Goal: Connect with others: Connect with other users

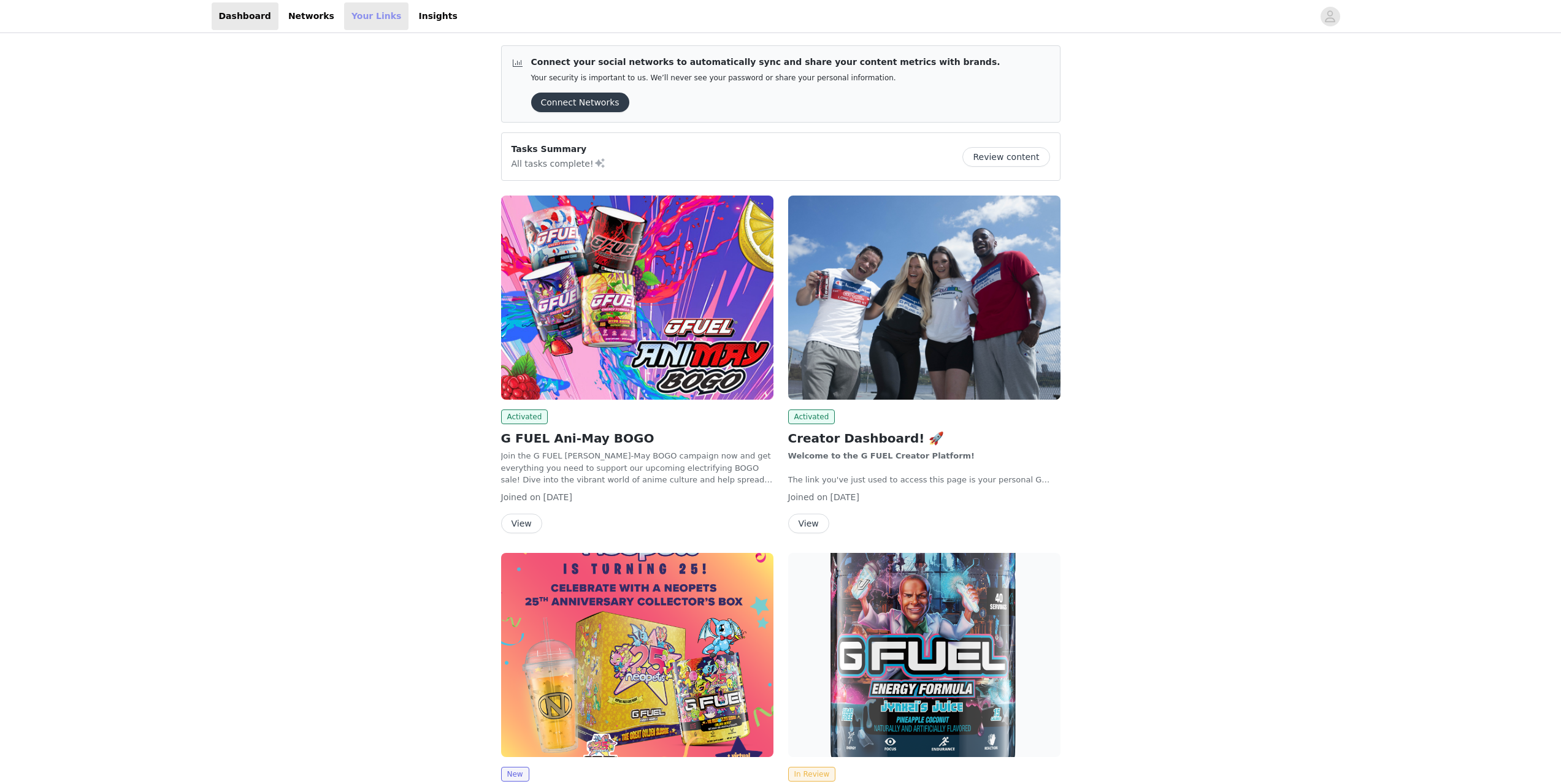
drag, startPoint x: 377, startPoint y: 22, endPoint x: 366, endPoint y: 22, distance: 11.0
click at [377, 22] on link "Your Links" at bounding box center [376, 16] width 65 height 27
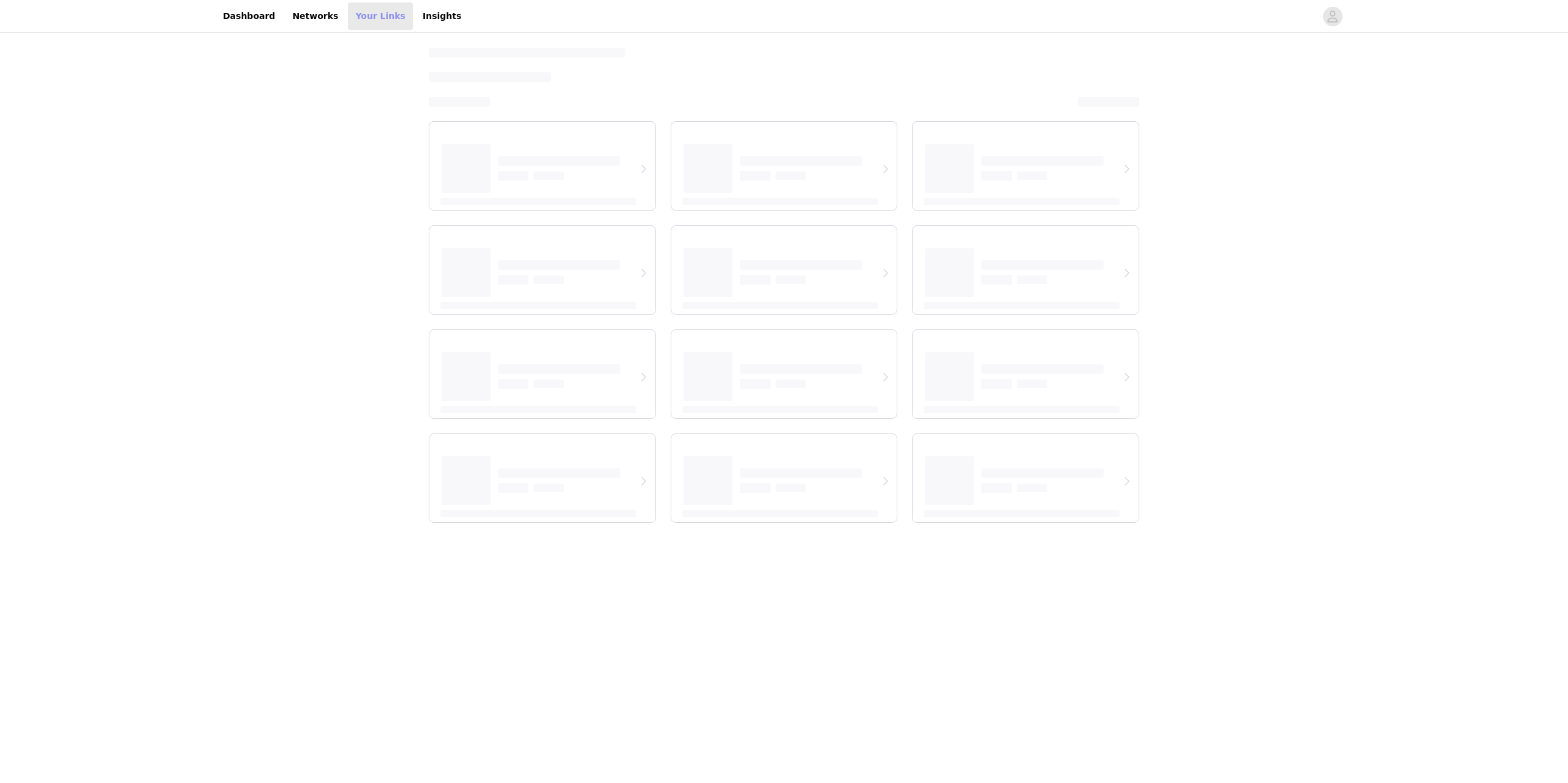
select select "12"
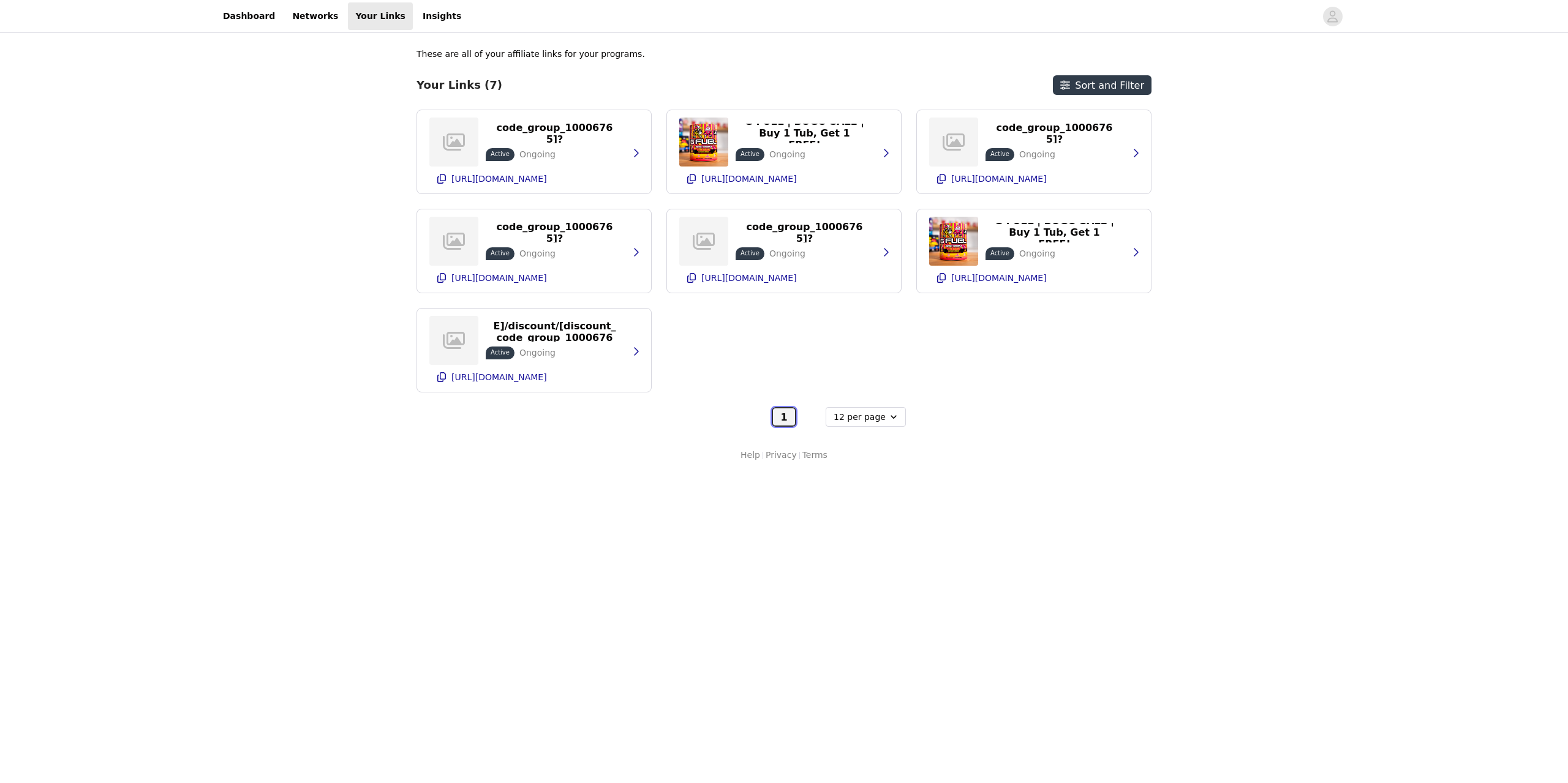
click at [786, 420] on button "1" at bounding box center [783, 417] width 25 height 20
click at [631, 358] on button "button" at bounding box center [636, 351] width 25 height 20
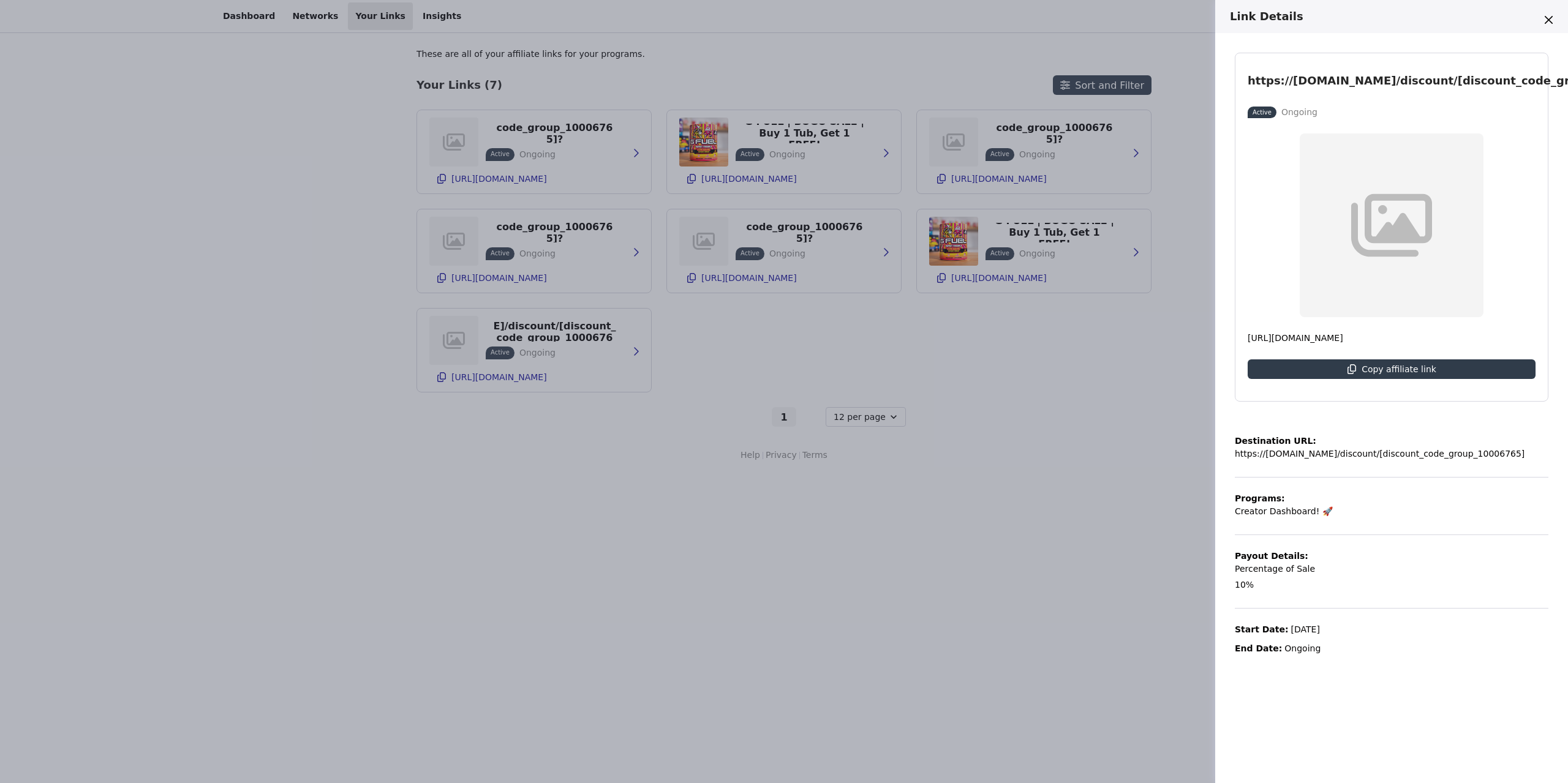
click at [1064, 300] on div "Link Details https://[DOMAIN_NAME]/discount/[discount_code_group_10006765] Acti…" at bounding box center [784, 392] width 1568 height 783
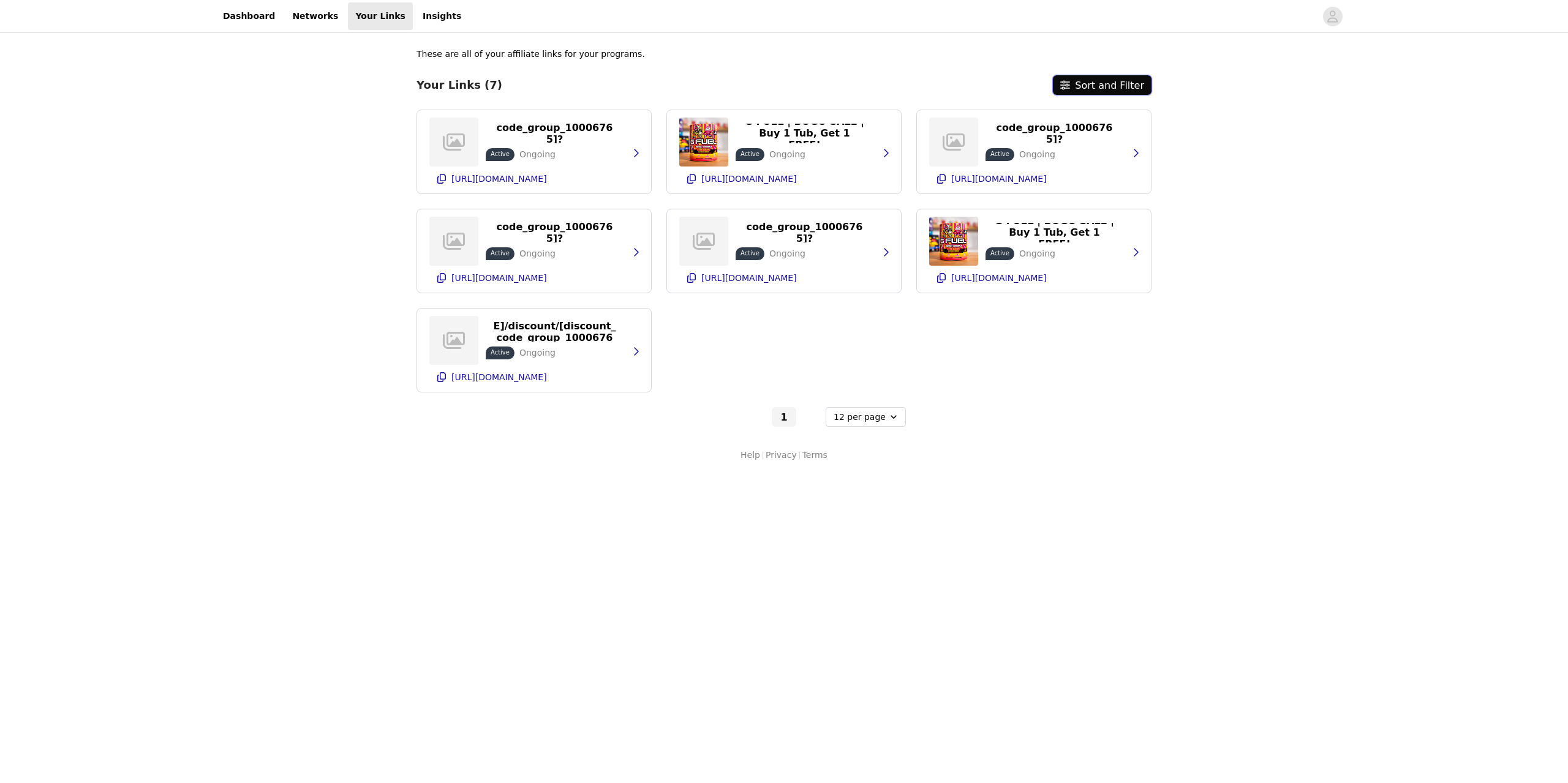
click at [1107, 91] on button "Sort and Filter" at bounding box center [1102, 86] width 98 height 20
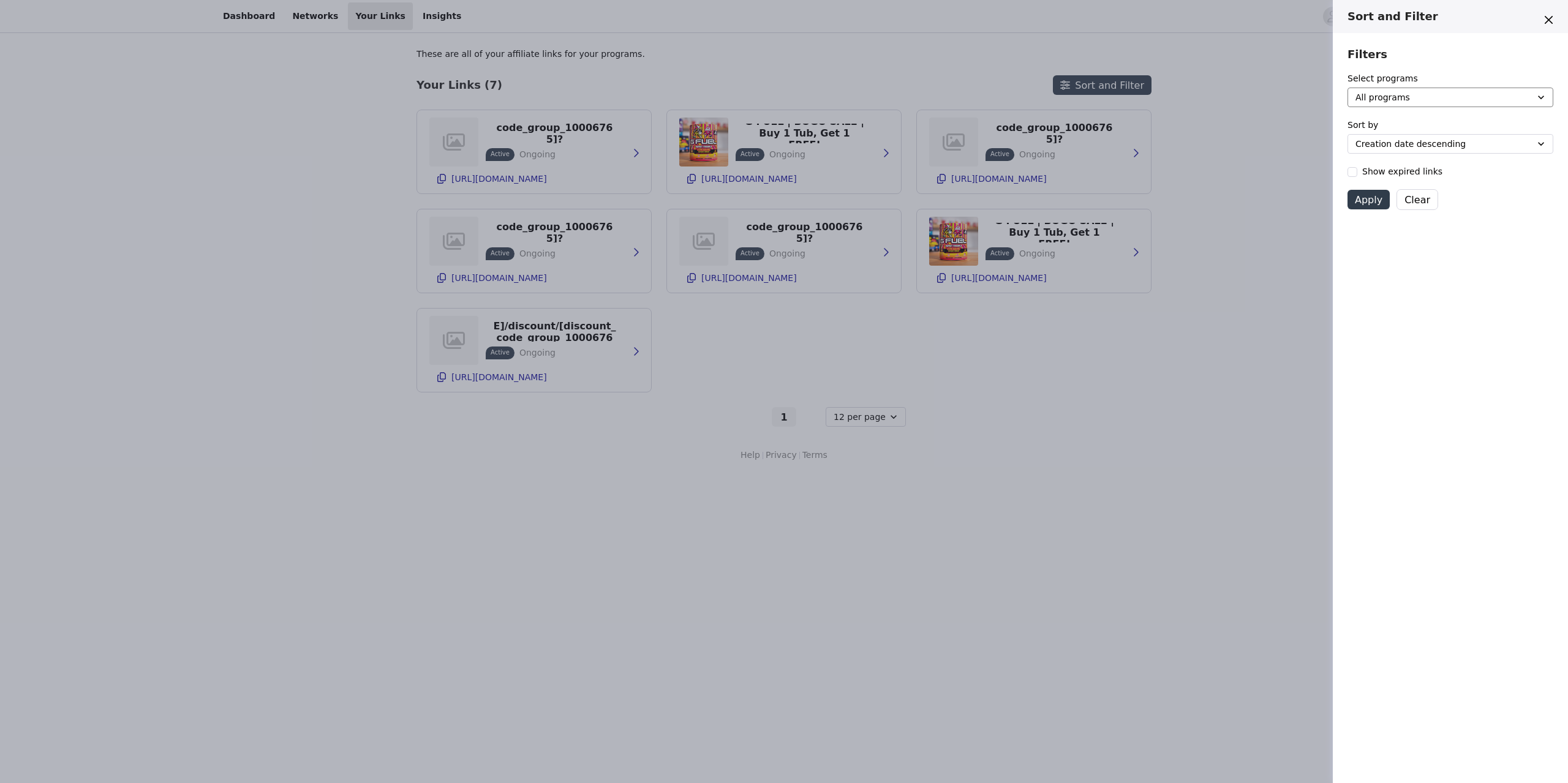
click at [1422, 97] on select "All programs "Kaiju No. 8" Collector's Box Ani-[DATE] Celebrate 40 Years of Tet…" at bounding box center [1451, 97] width 206 height 20
click at [1406, 95] on select "All programs "Kaiju No. 8" Collector's Box Ani-[DATE] Celebrate 40 Years of Tet…" at bounding box center [1451, 97] width 206 height 20
click at [1406, 139] on select "Creation date descending Creation date ascending End date descending End date a…" at bounding box center [1451, 144] width 206 height 20
click at [1415, 142] on select "Creation date descending Creation date ascending End date descending End date a…" at bounding box center [1451, 144] width 206 height 20
click at [1359, 177] on label "Show expired links" at bounding box center [1395, 172] width 95 height 13
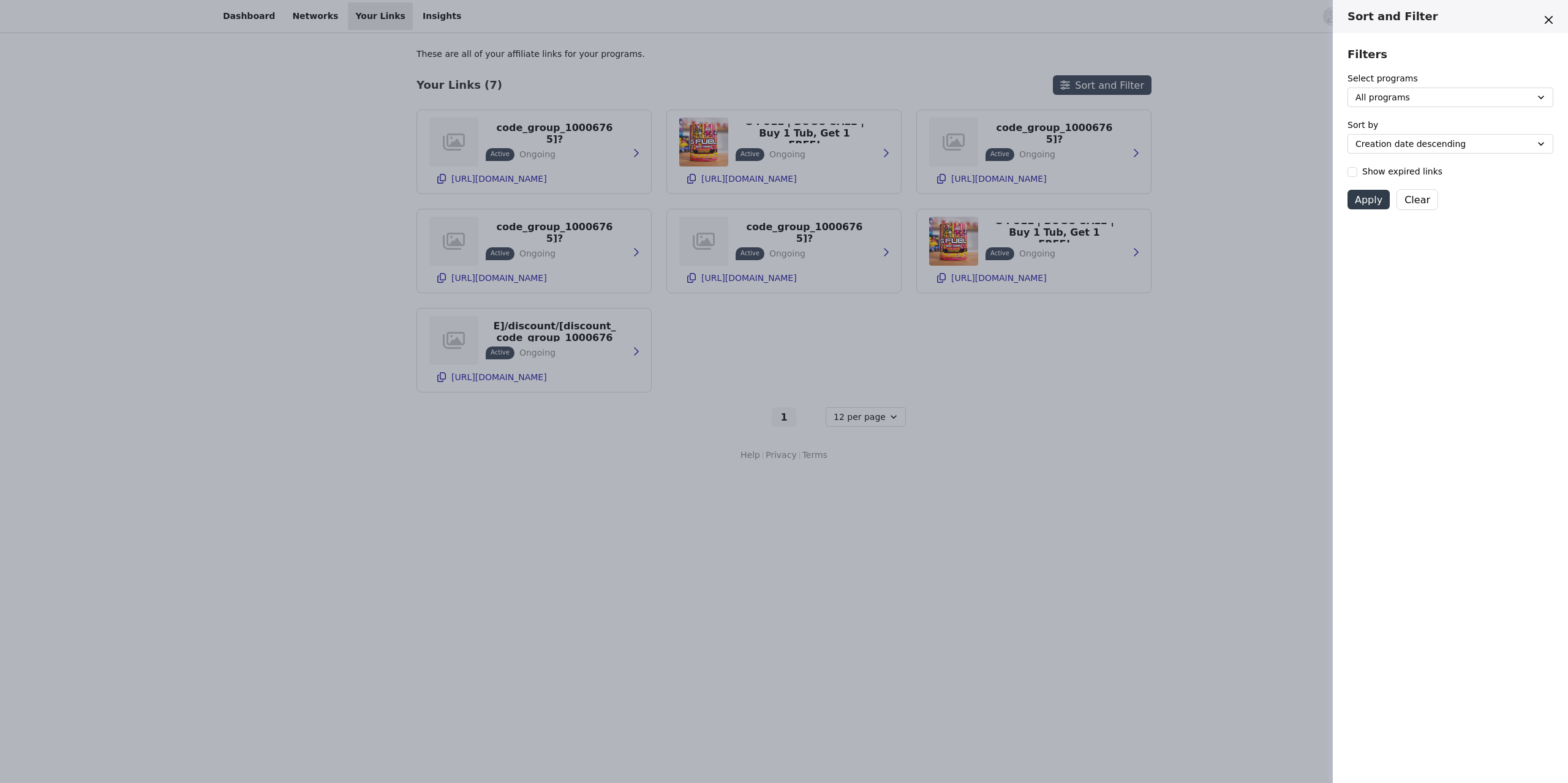
click at [1348, 172] on input "Show expired links" at bounding box center [1347, 171] width 1 height 1
checkbox input "true"
click at [1381, 210] on div "Filters Select programs All programs "Kaiju No. 8" Collector's Box Ani-[DATE] C…" at bounding box center [1451, 128] width 235 height 192
click at [1377, 207] on button "Apply" at bounding box center [1369, 200] width 42 height 20
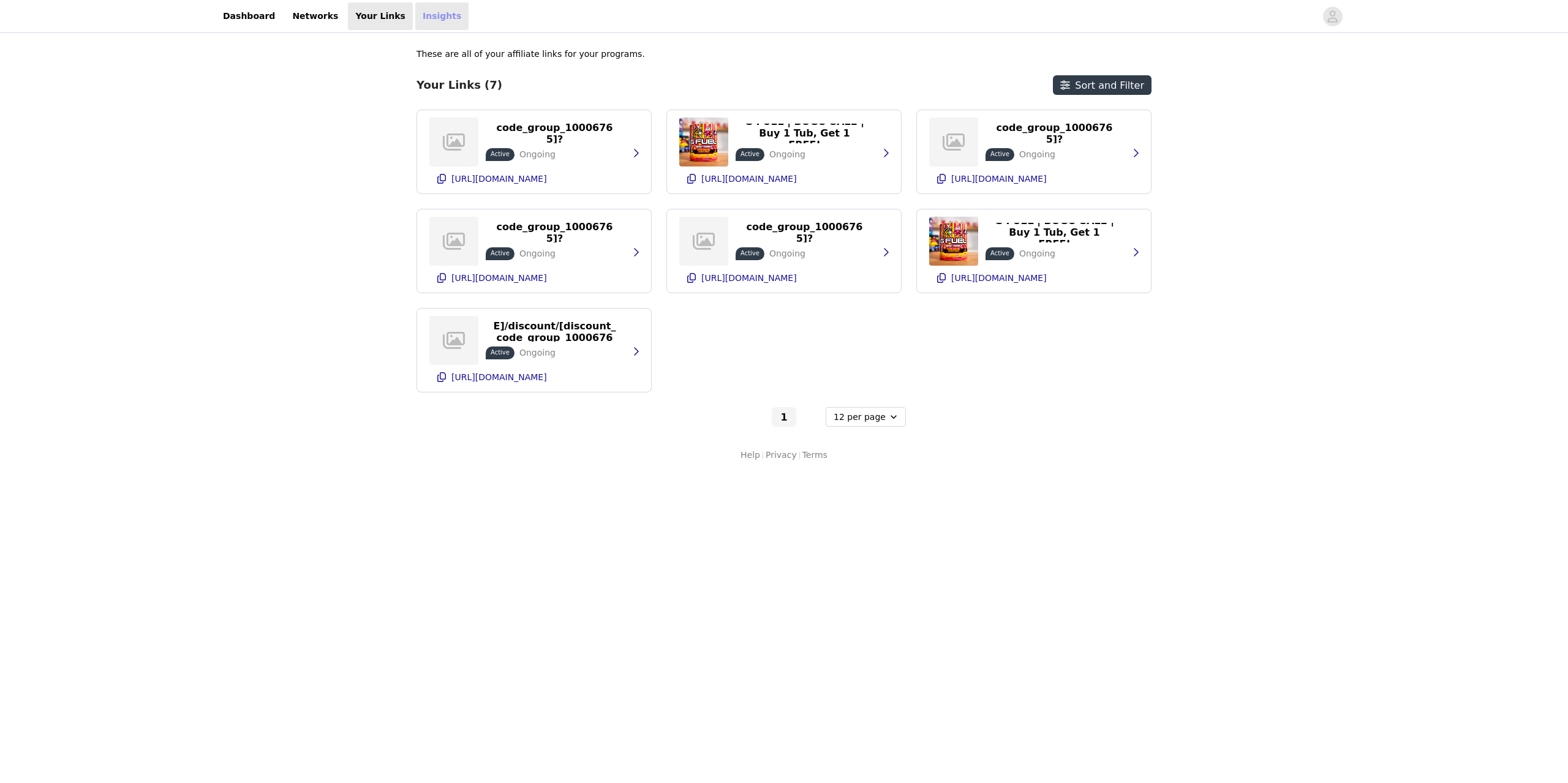
click at [415, 20] on link "Insights" at bounding box center [442, 16] width 54 height 27
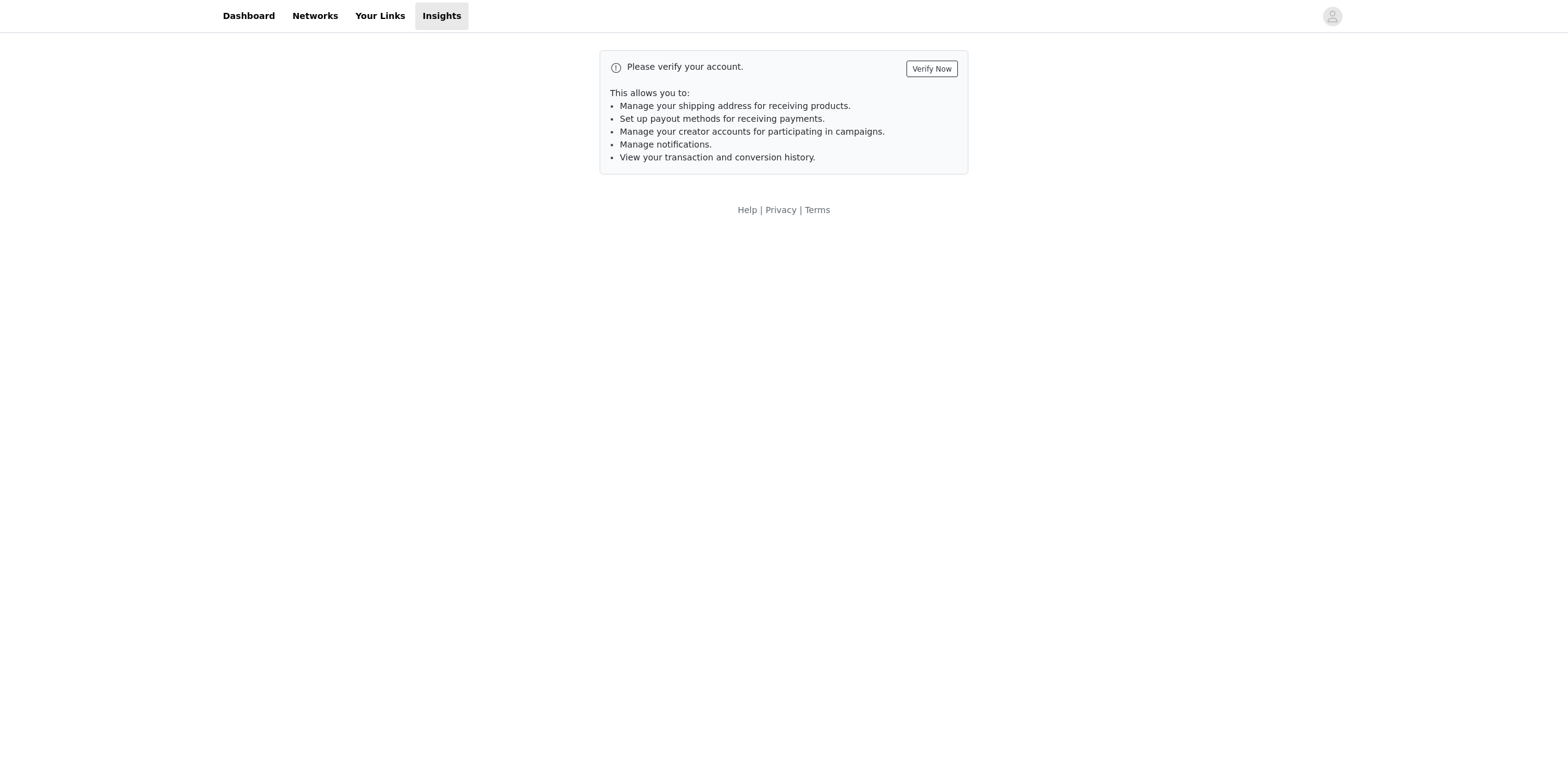
click at [923, 66] on button "Verify Now" at bounding box center [932, 69] width 51 height 16
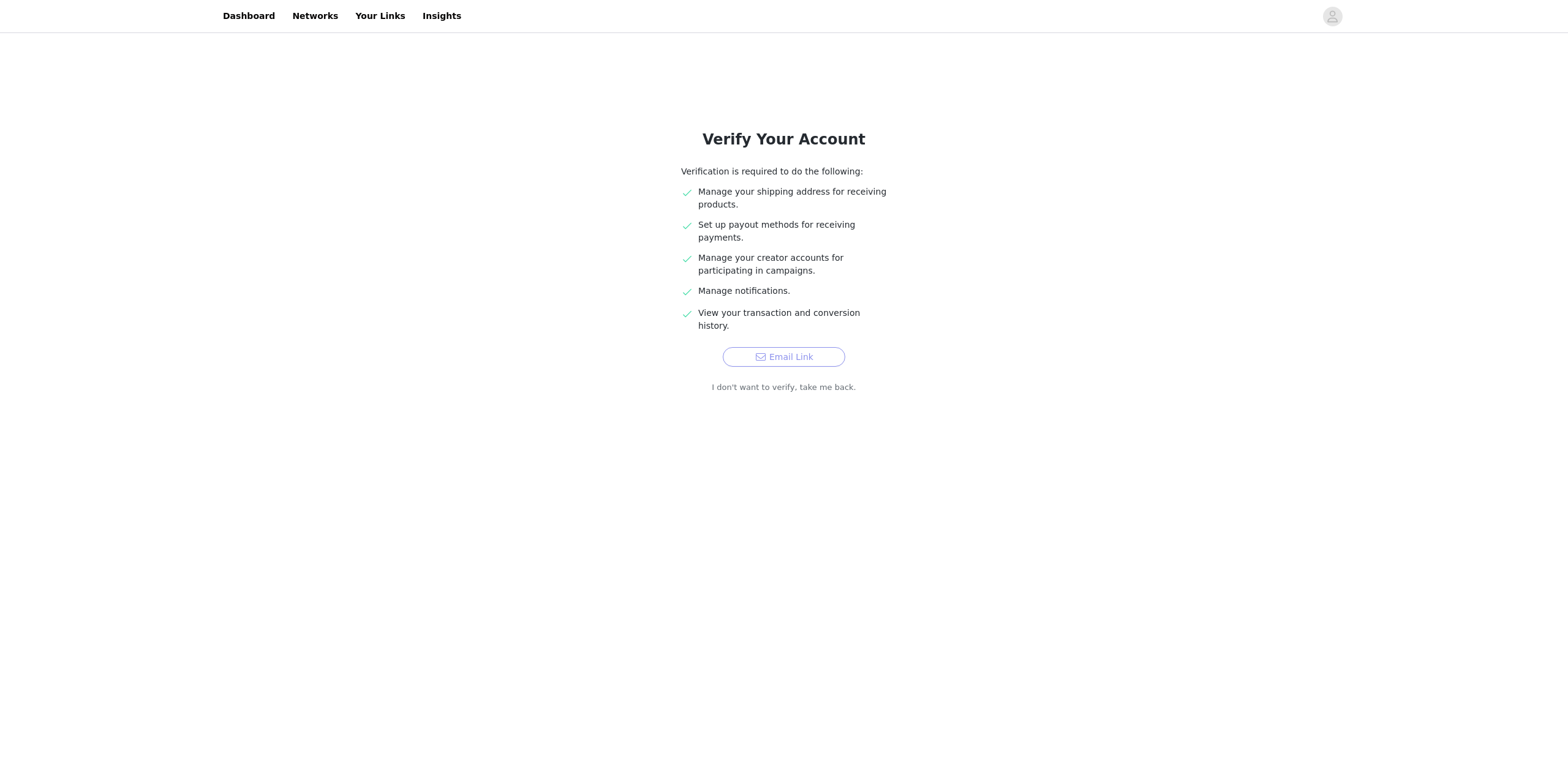
click at [785, 347] on button "Email Link" at bounding box center [784, 357] width 123 height 20
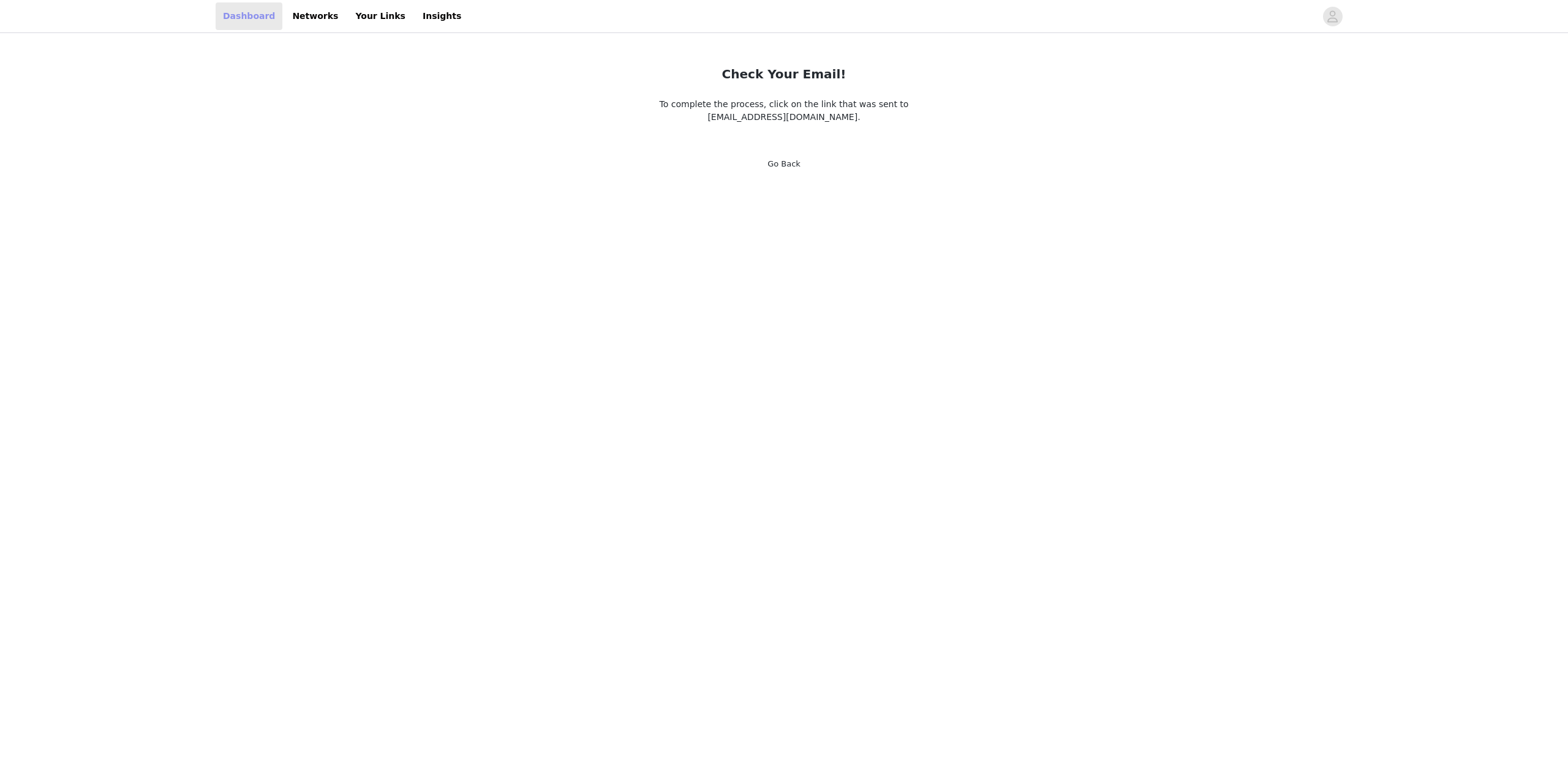
click at [249, 10] on link "Dashboard" at bounding box center [249, 16] width 66 height 27
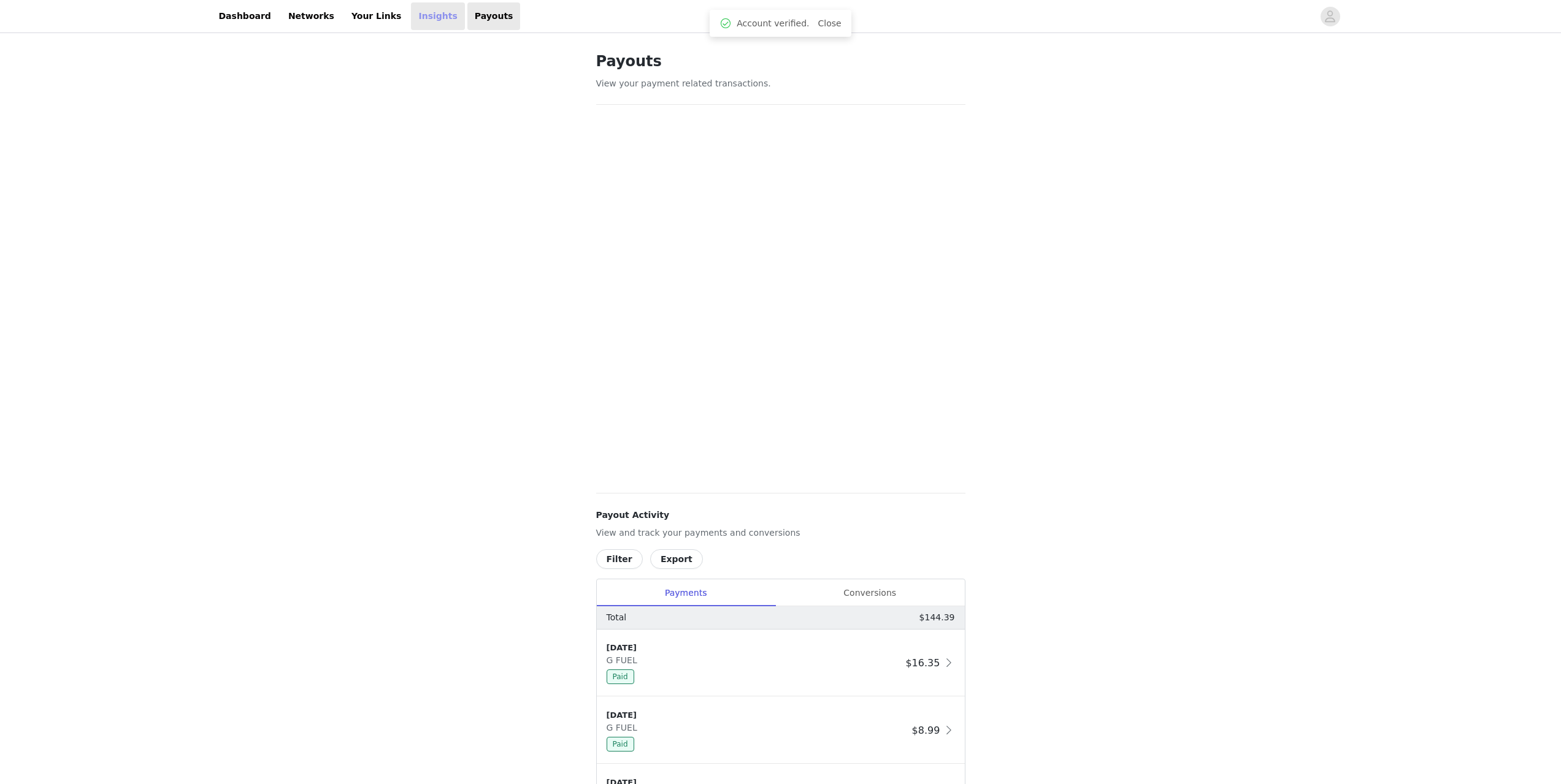
click at [419, 21] on link "Insights" at bounding box center [438, 16] width 54 height 27
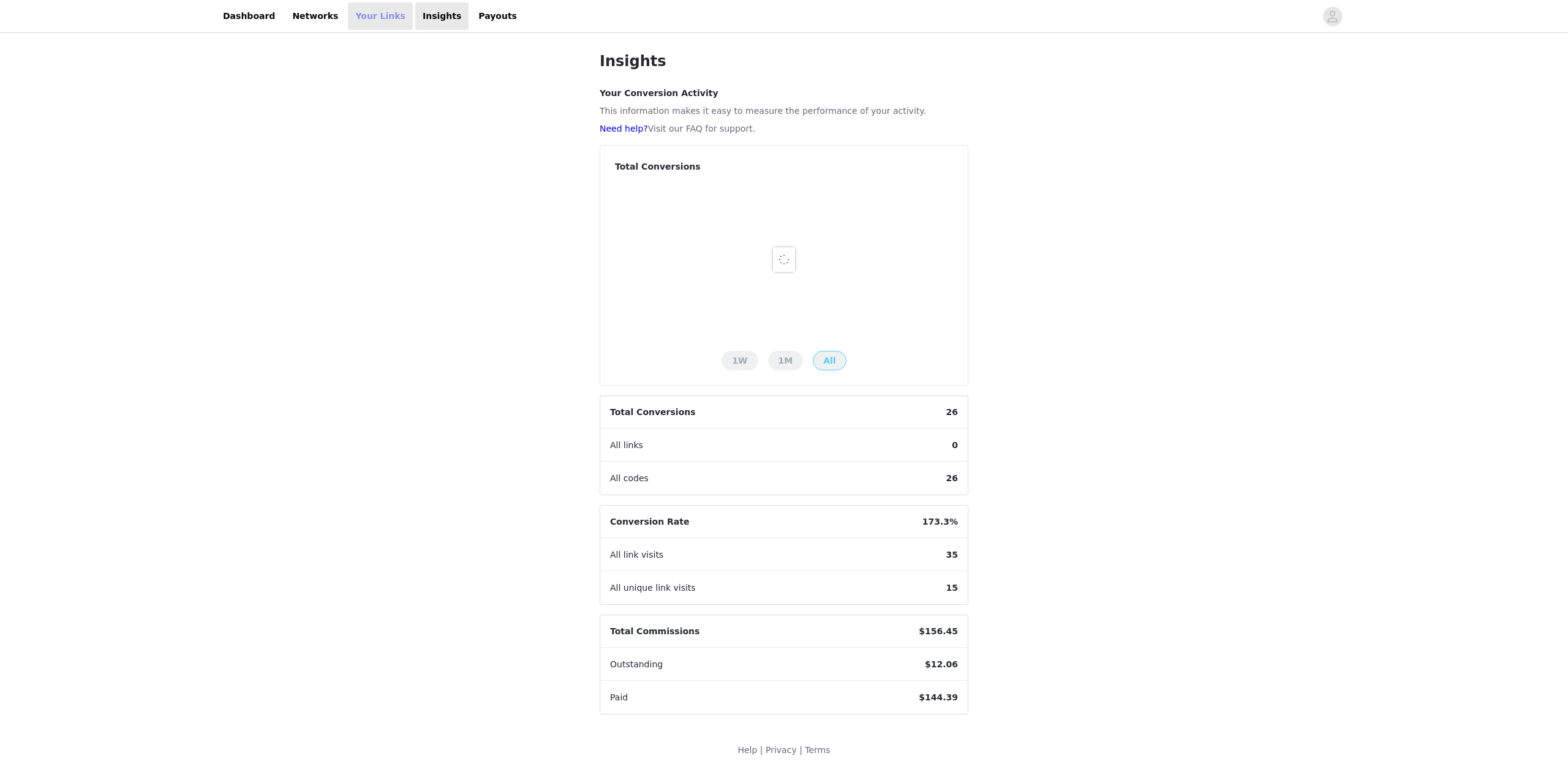
click at [373, 15] on link "Your Links" at bounding box center [380, 16] width 65 height 27
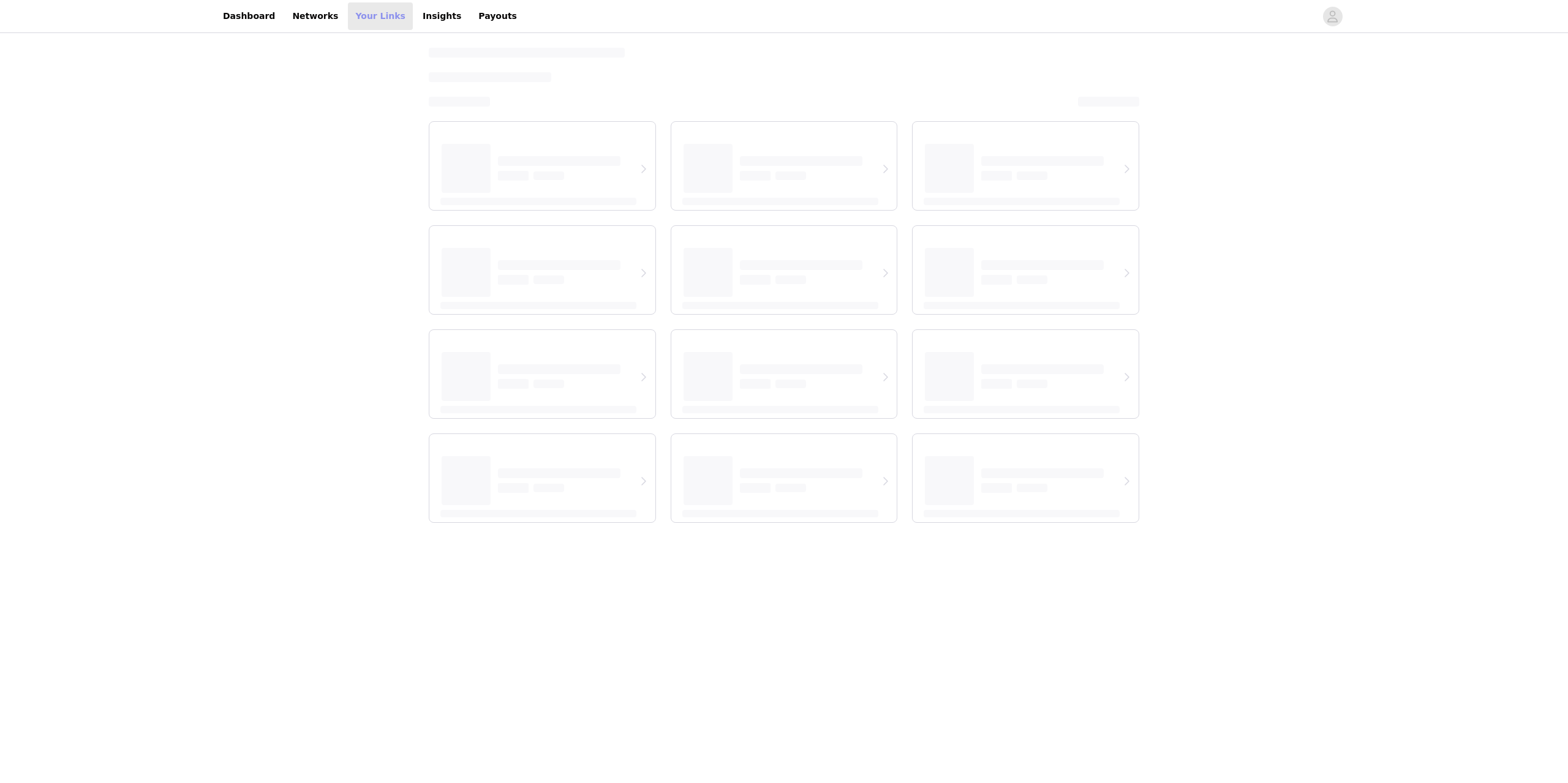
select select "12"
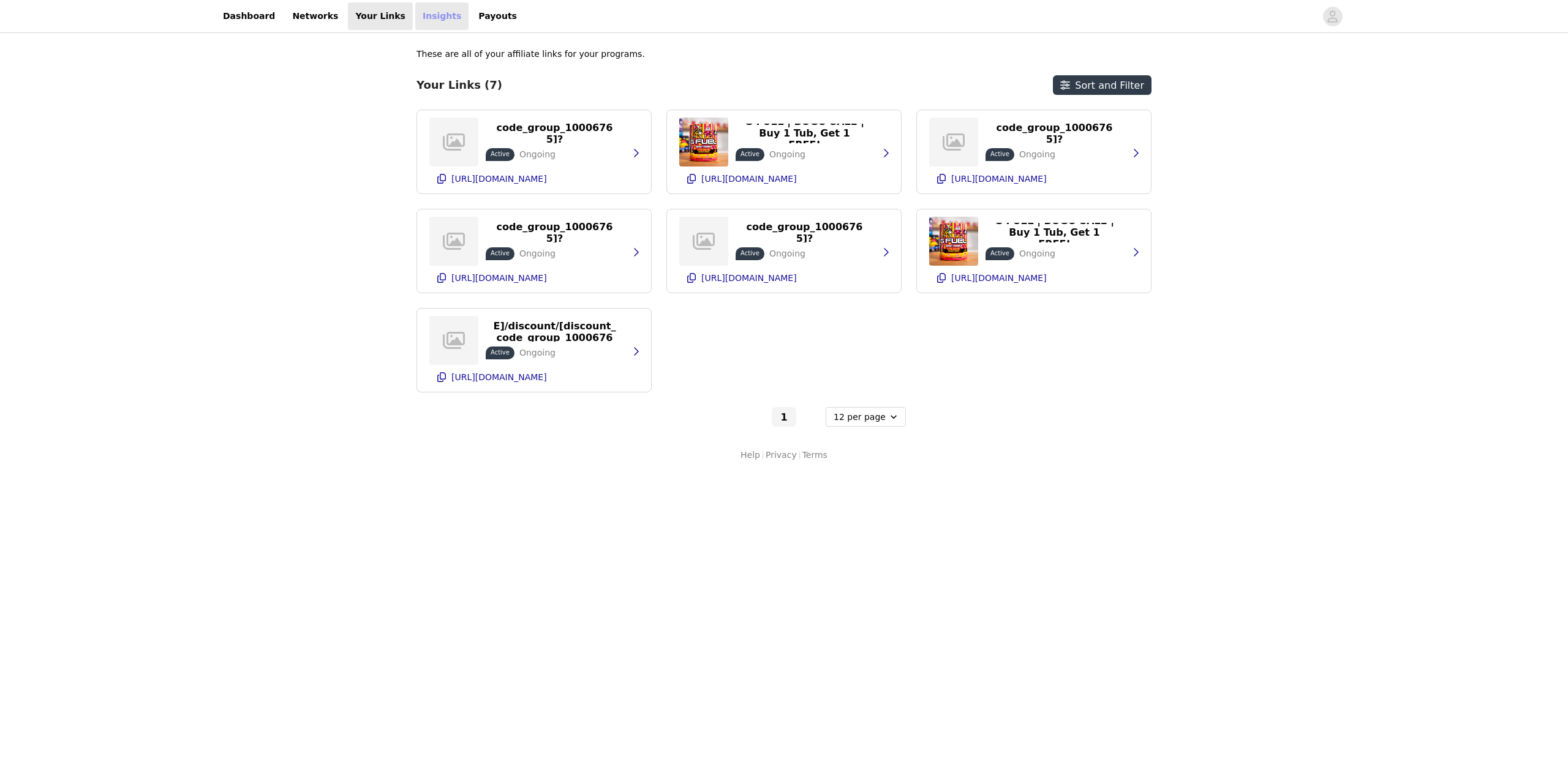
click at [419, 15] on link "Insights" at bounding box center [442, 16] width 54 height 27
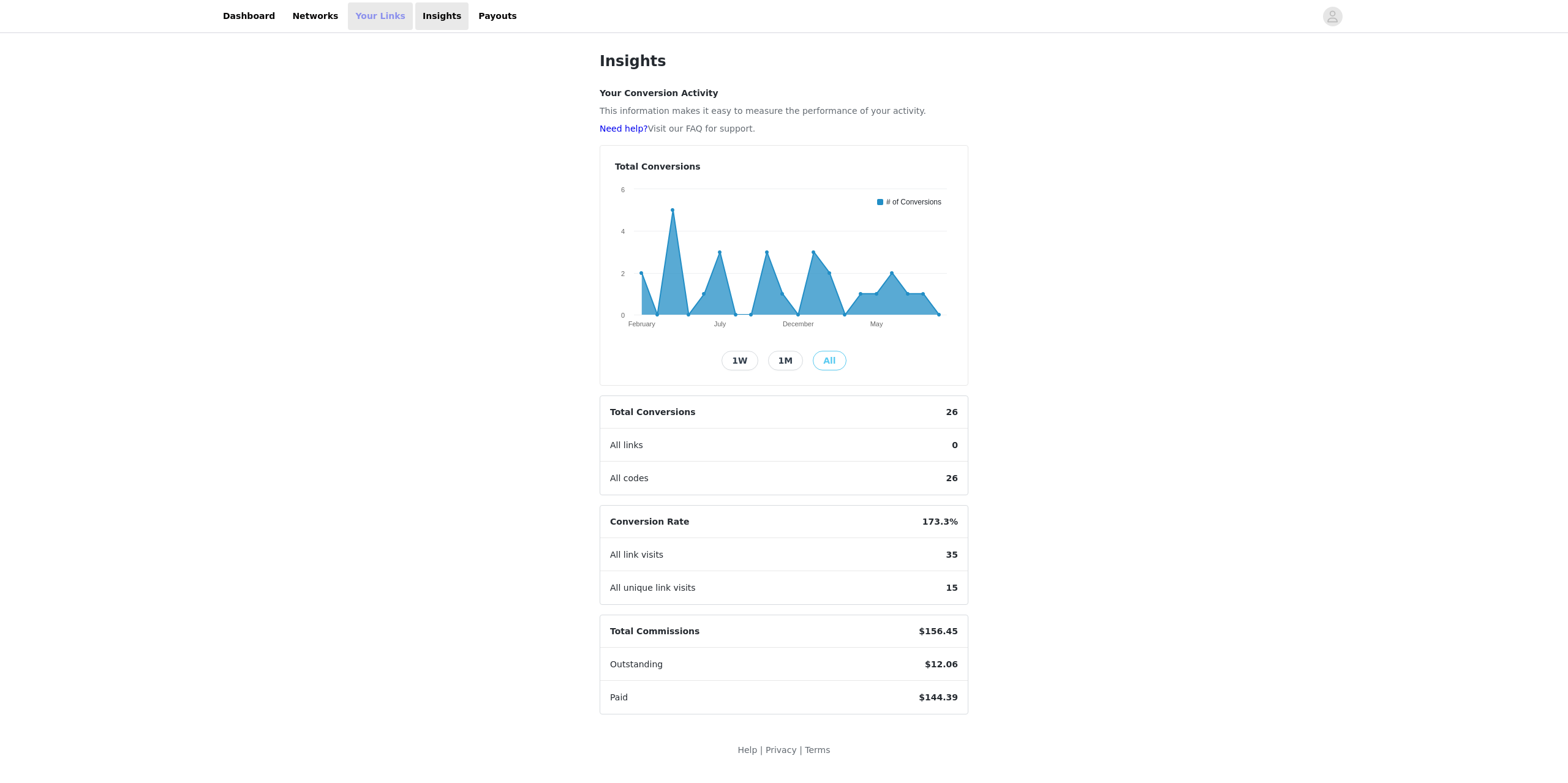
click at [348, 25] on link "Your Links" at bounding box center [380, 16] width 65 height 27
select select "12"
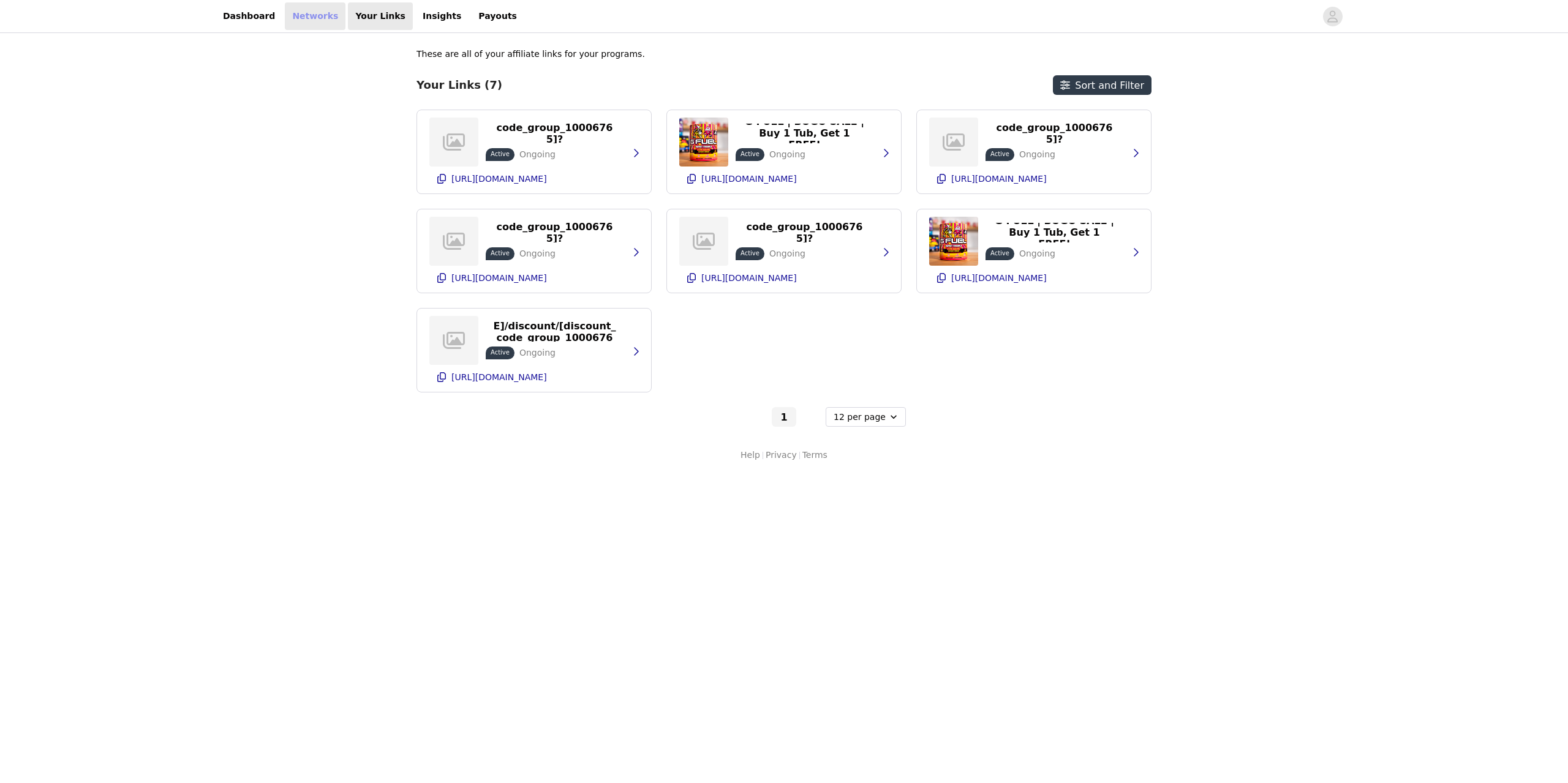
click at [303, 22] on link "Networks" at bounding box center [315, 16] width 61 height 27
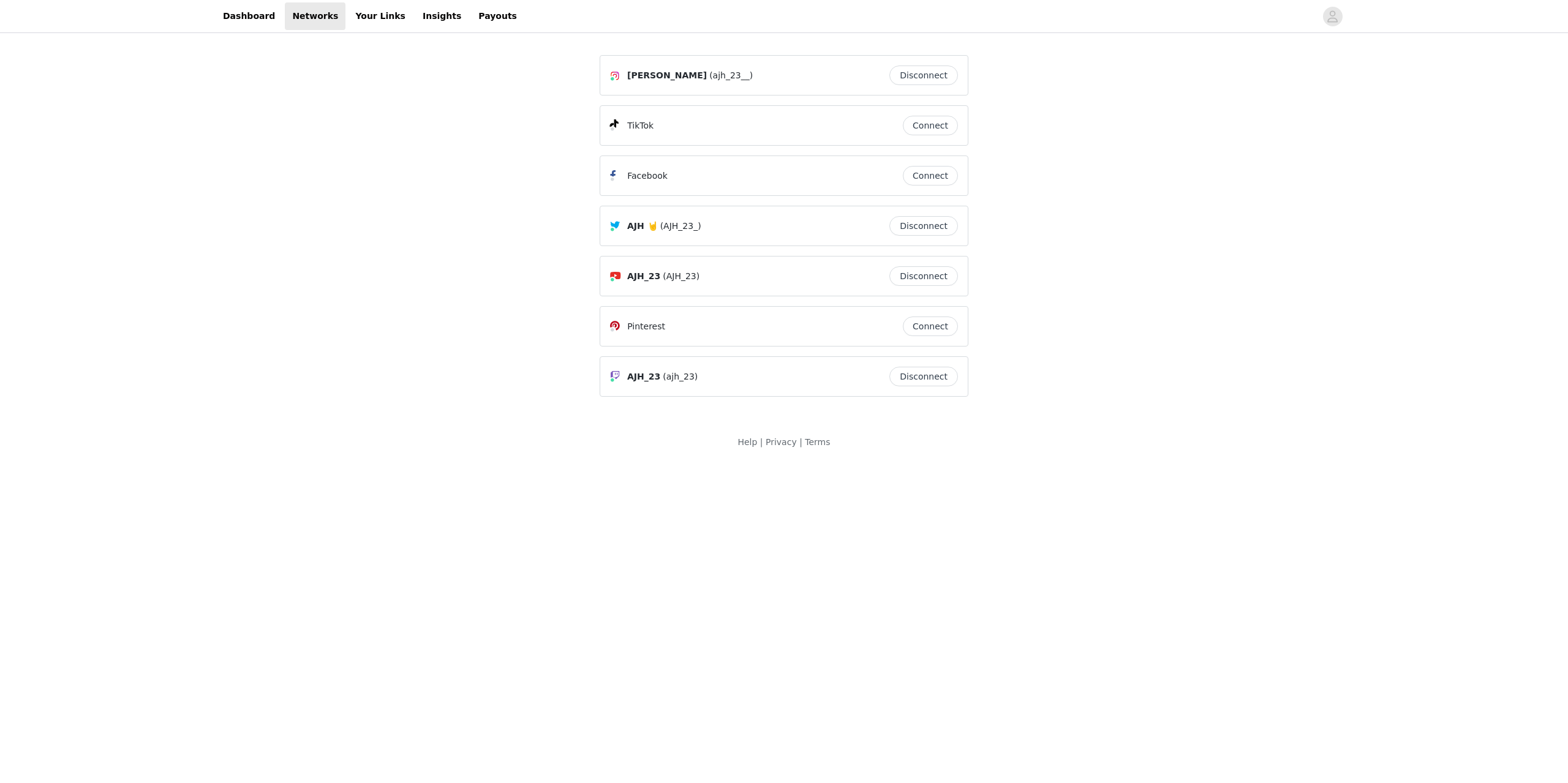
click at [940, 127] on button "Connect" at bounding box center [930, 126] width 56 height 20
click at [231, 8] on link "Dashboard" at bounding box center [249, 16] width 66 height 27
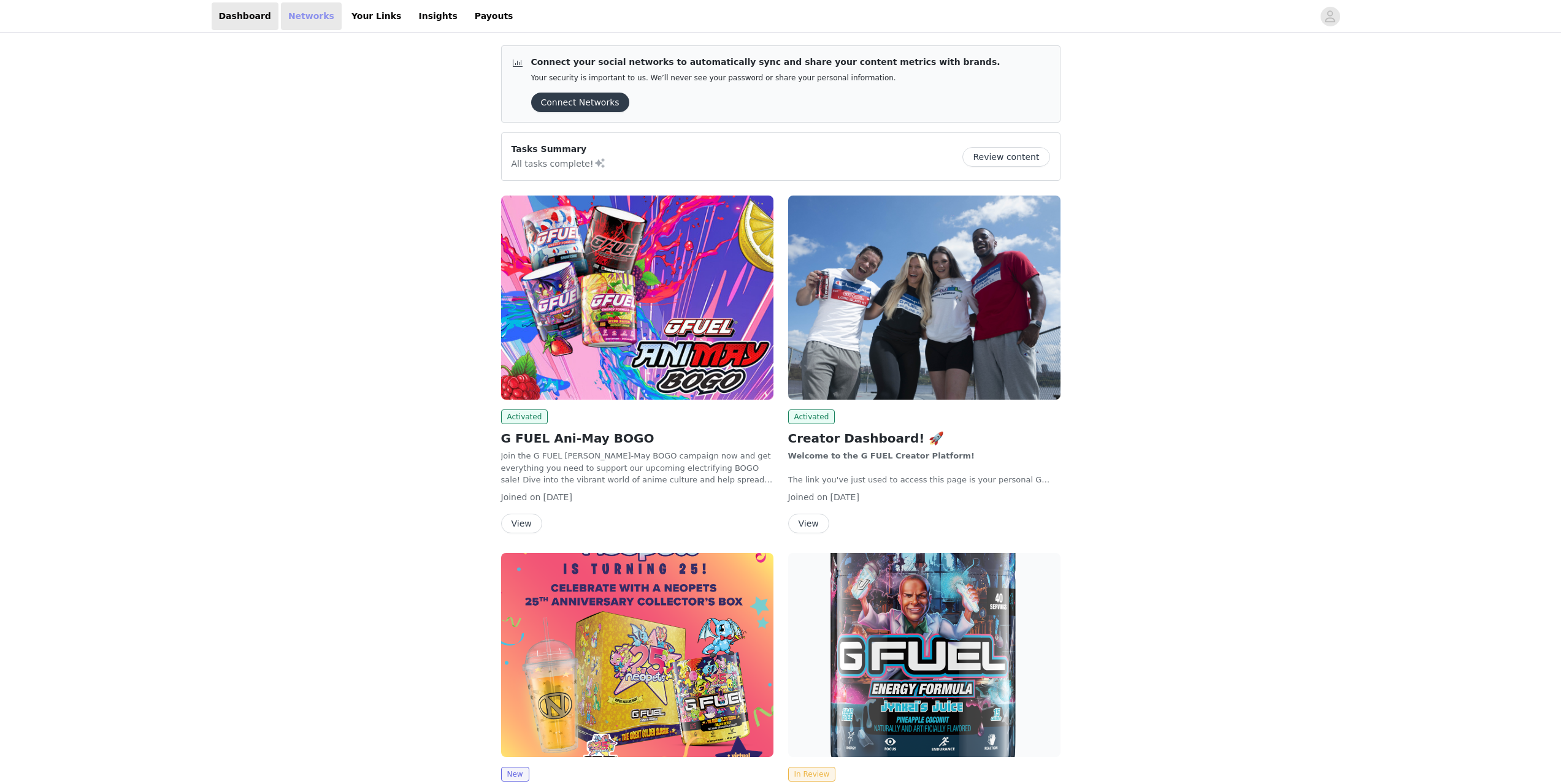
click at [289, 19] on link "Networks" at bounding box center [311, 16] width 61 height 27
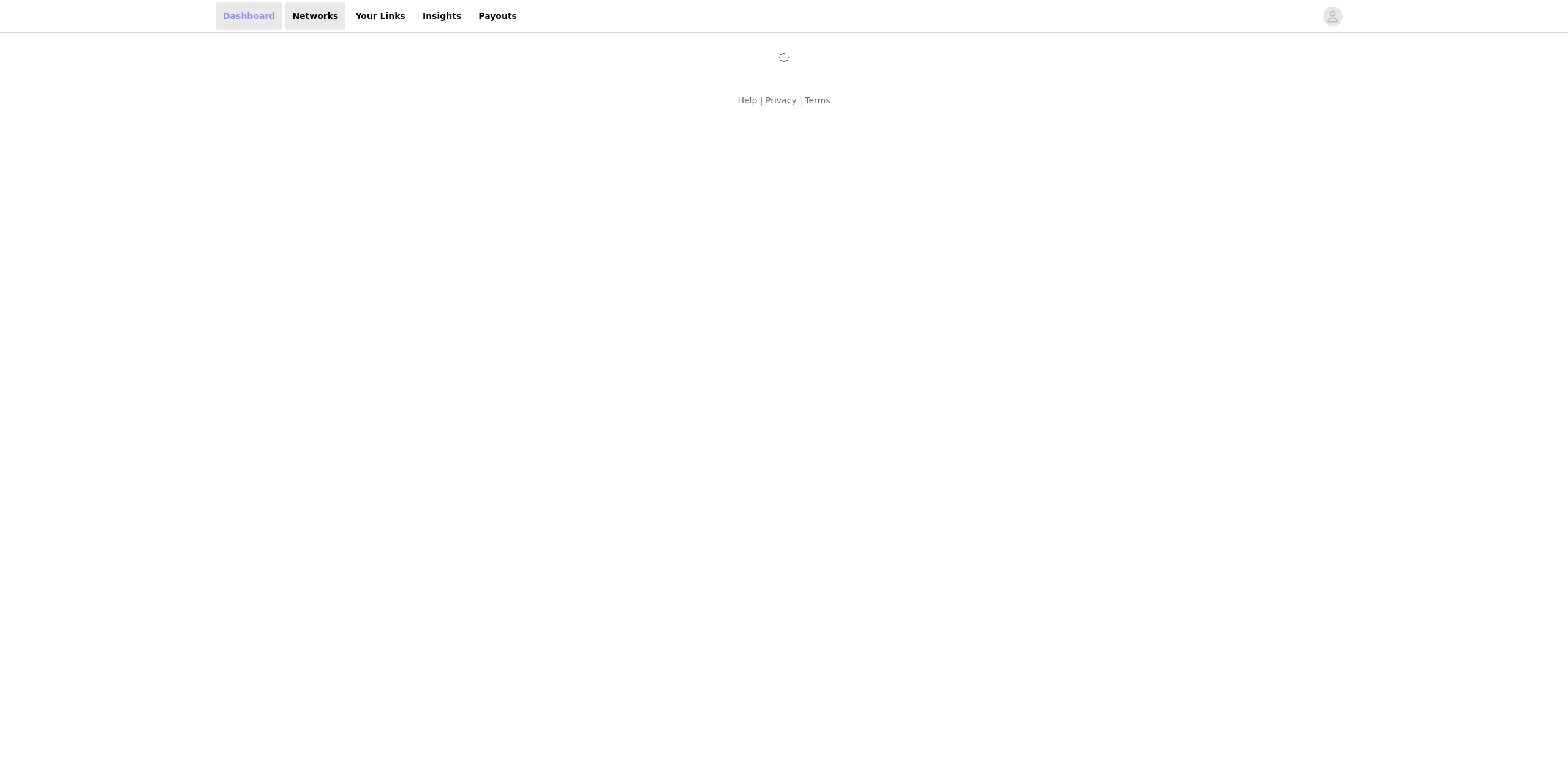
click at [245, 15] on link "Dashboard" at bounding box center [249, 16] width 66 height 27
